Goal: Navigation & Orientation: Understand site structure

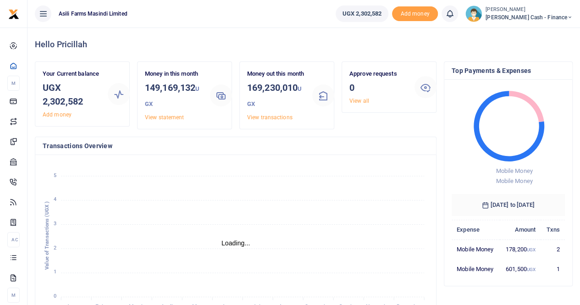
scroll to position [7, 7]
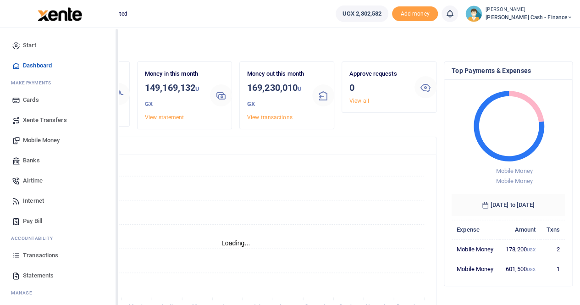
click at [18, 96] on icon at bounding box center [16, 100] width 8 height 8
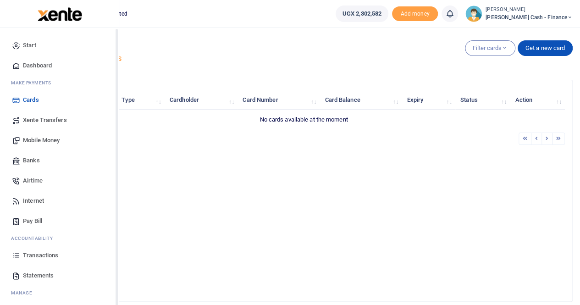
click at [41, 135] on link "Mobile Money" at bounding box center [59, 140] width 104 height 20
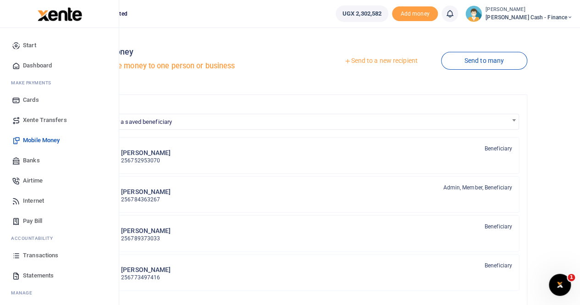
click at [39, 252] on span "Transactions" at bounding box center [40, 255] width 35 height 9
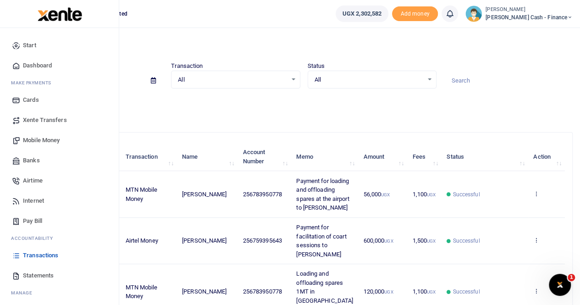
click at [45, 275] on span "Statements" at bounding box center [38, 275] width 31 height 9
